Goal: Information Seeking & Learning: Find specific fact

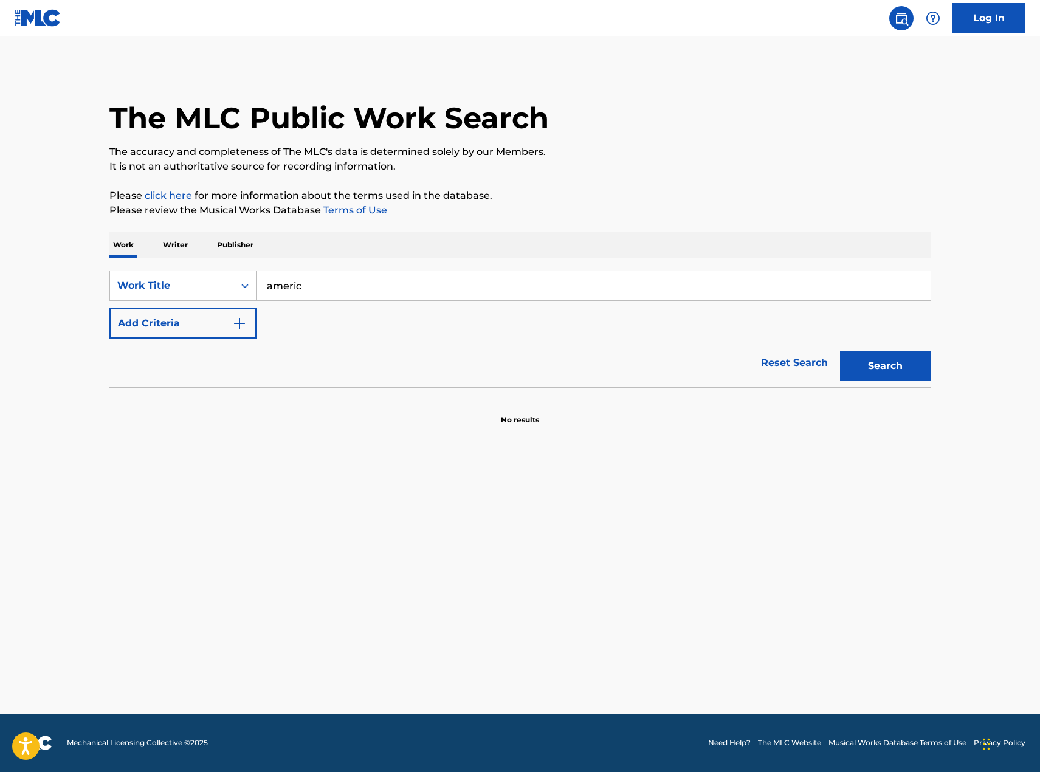
type input "american style"
click at [210, 305] on div "SearchWithCriteria6db7bc54-8d8e-4980-a86e-70d90eee3fb7 Work Title american styl…" at bounding box center [520, 305] width 822 height 68
click at [207, 314] on button "Add Criteria" at bounding box center [182, 323] width 147 height 30
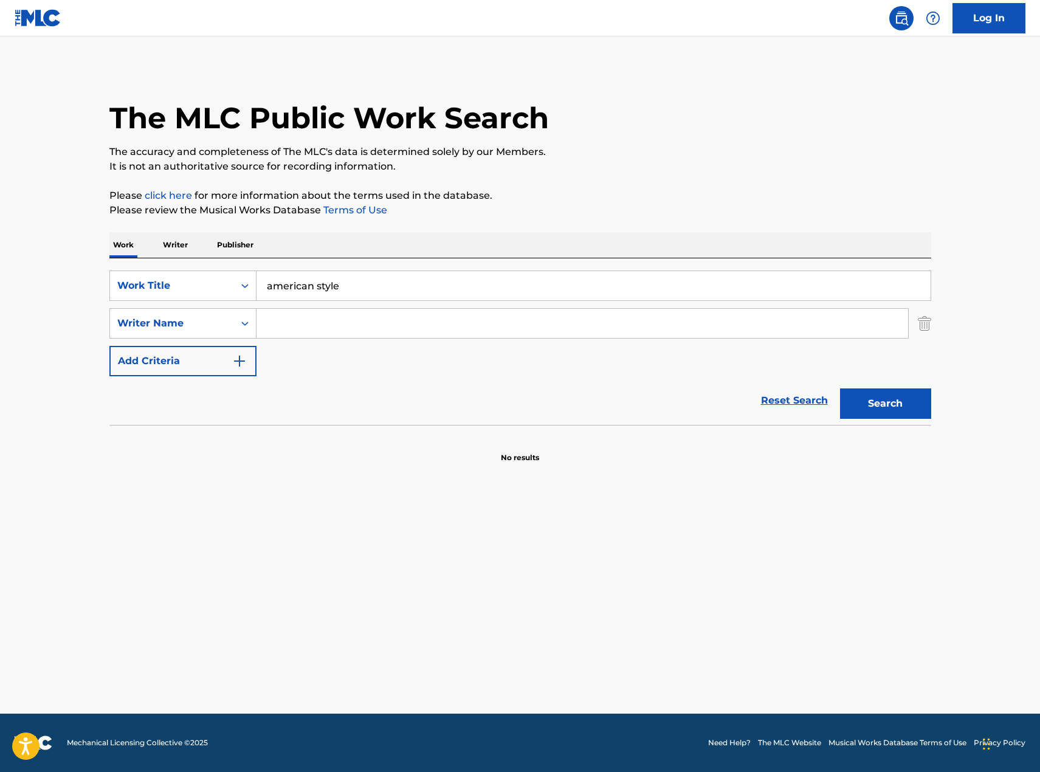
click at [312, 328] on input "Search Form" at bounding box center [583, 323] width 652 height 29
type input "[PERSON_NAME]"
click at [840, 389] on button "Search" at bounding box center [885, 404] width 91 height 30
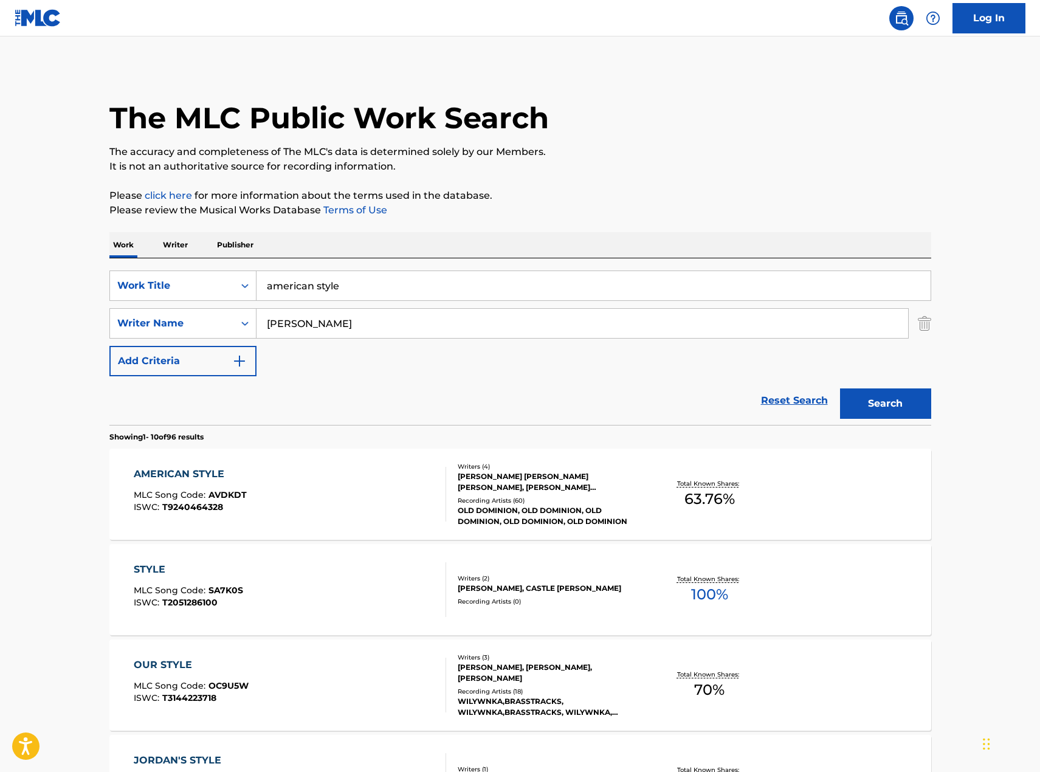
click at [356, 481] on div "AMERICAN STYLE MLC Song Code : AVDKDT ISWC : T9240464328" at bounding box center [290, 494] width 313 height 55
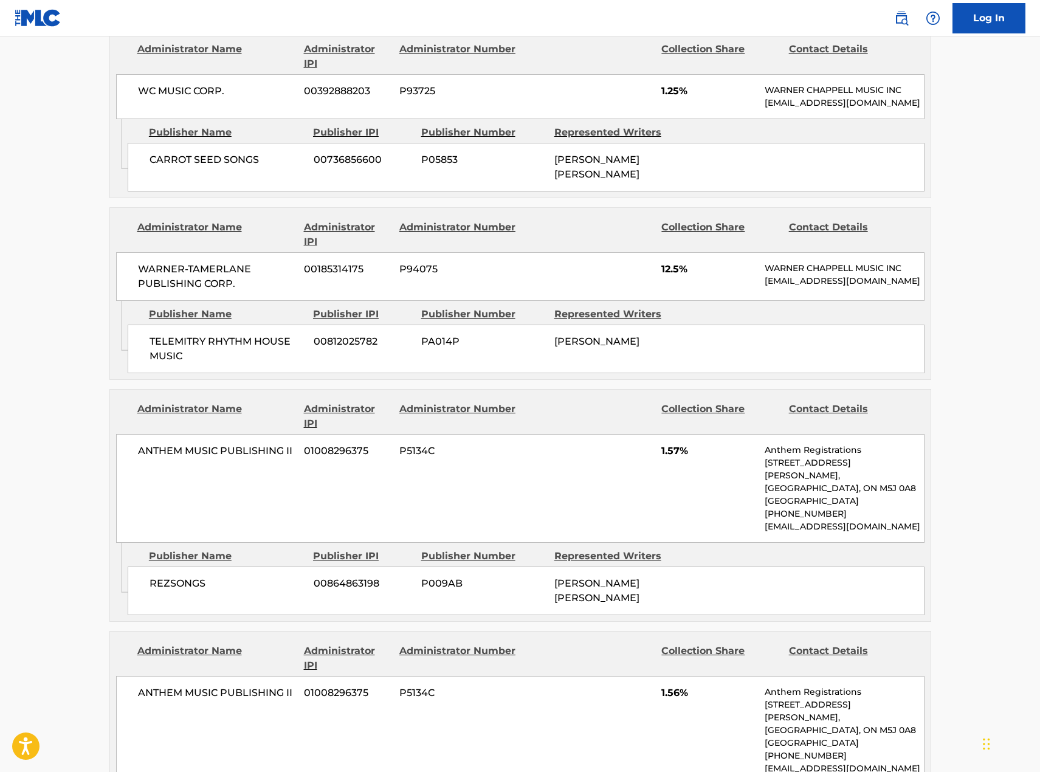
scroll to position [1094, 0]
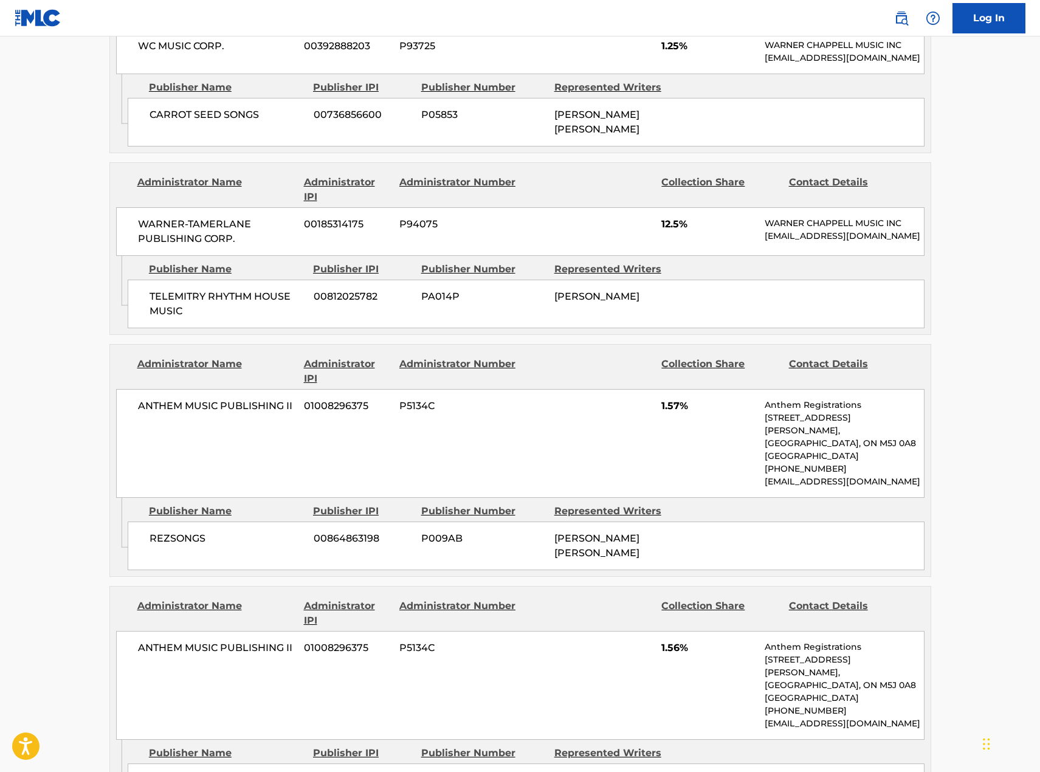
drag, startPoint x: 671, startPoint y: 569, endPoint x: 52, endPoint y: 573, distance: 619.0
click at [52, 573] on main "< Back to public search results Copy work link AMERICAN STYLE Work Detail Membe…" at bounding box center [520, 178] width 1040 height 2472
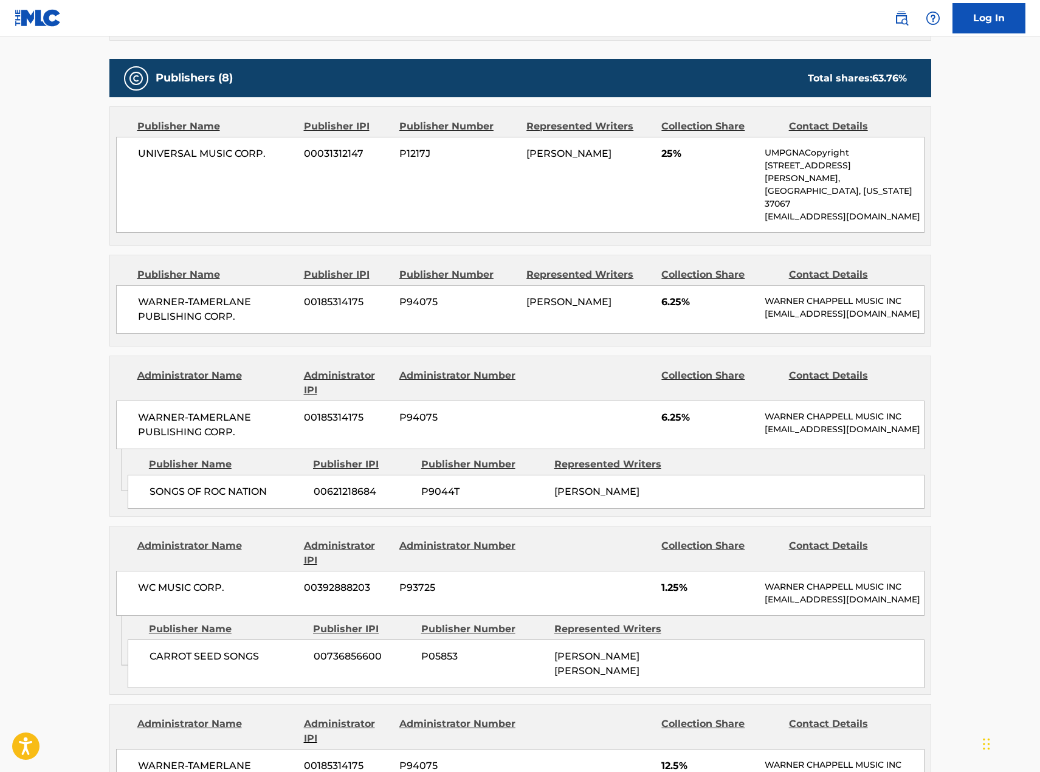
scroll to position [547, 0]
